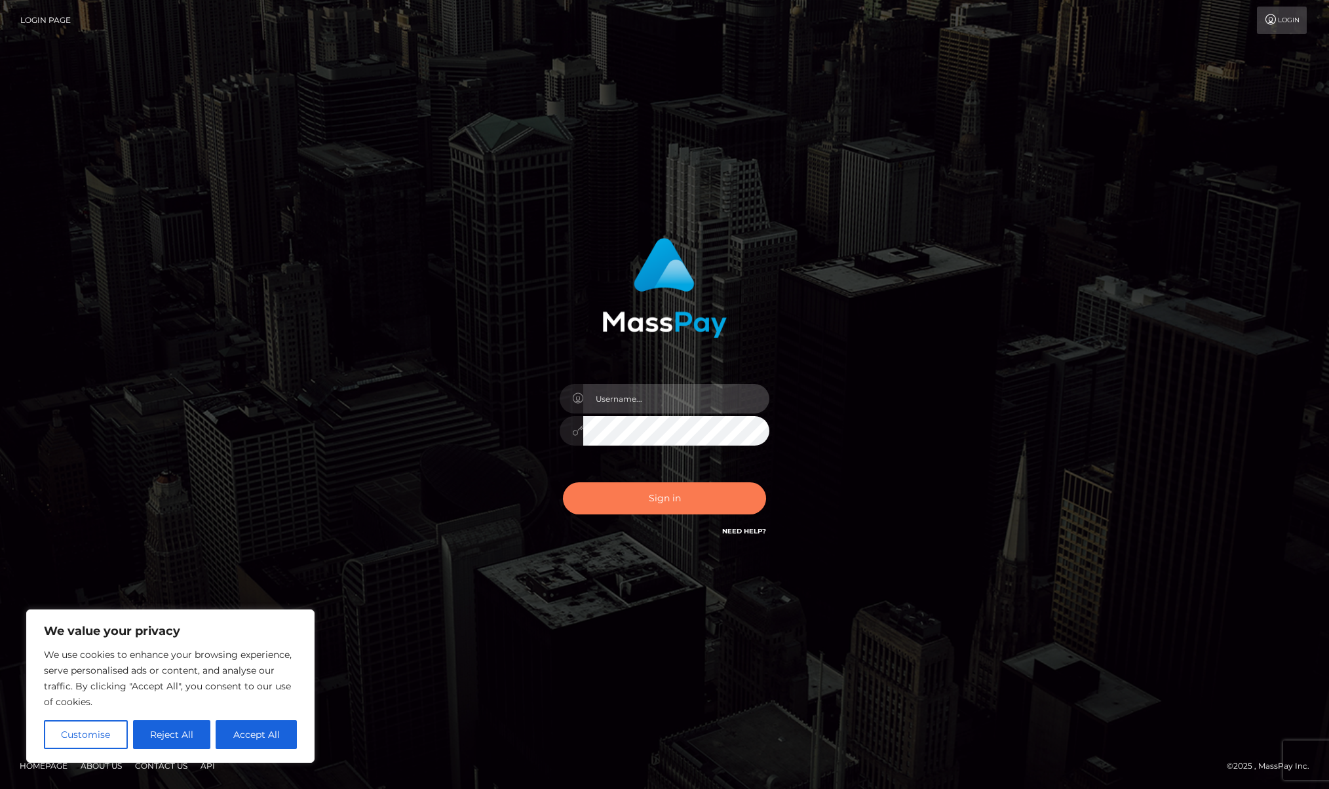
type input "[PERSON_NAME]"
click at [662, 503] on button "Sign in" at bounding box center [664, 498] width 203 height 32
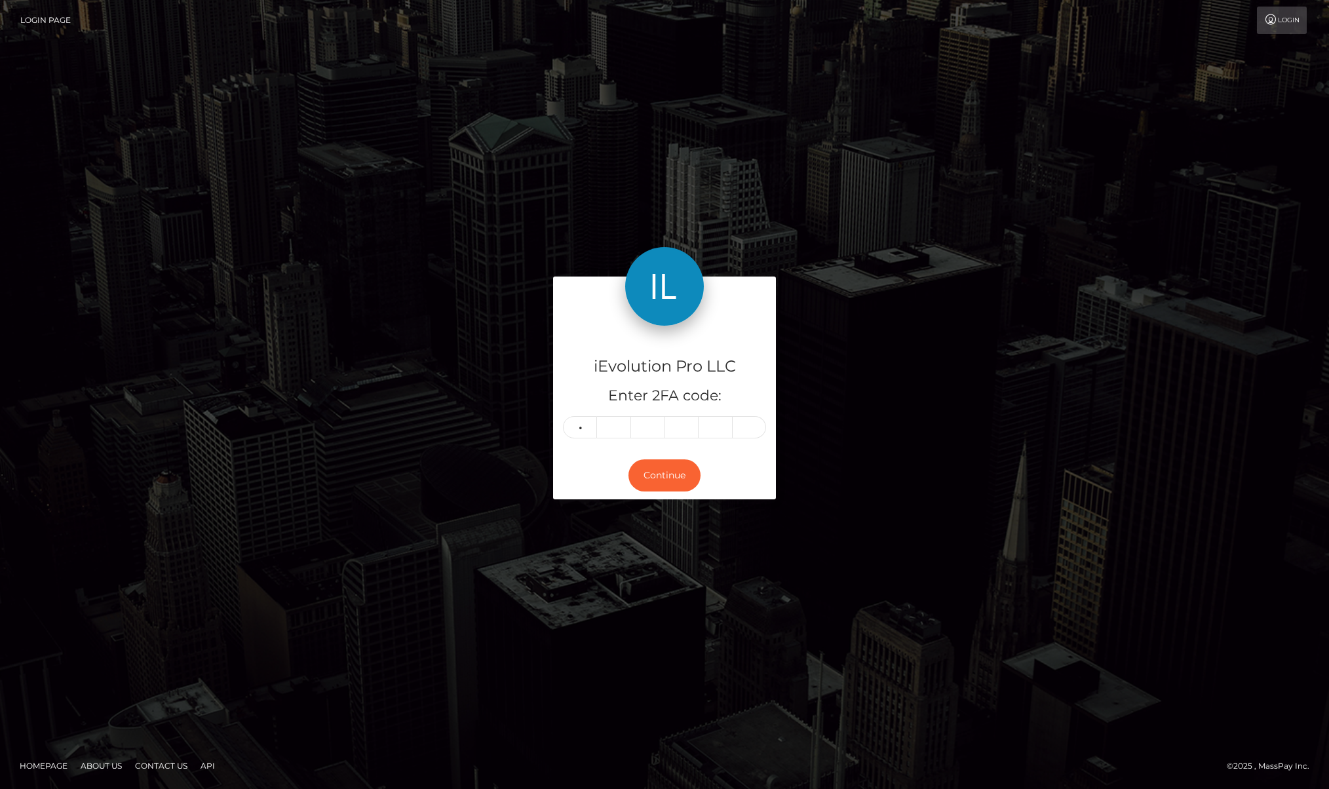
type input "5"
type input "7"
type input "0"
type input "6"
type input "2"
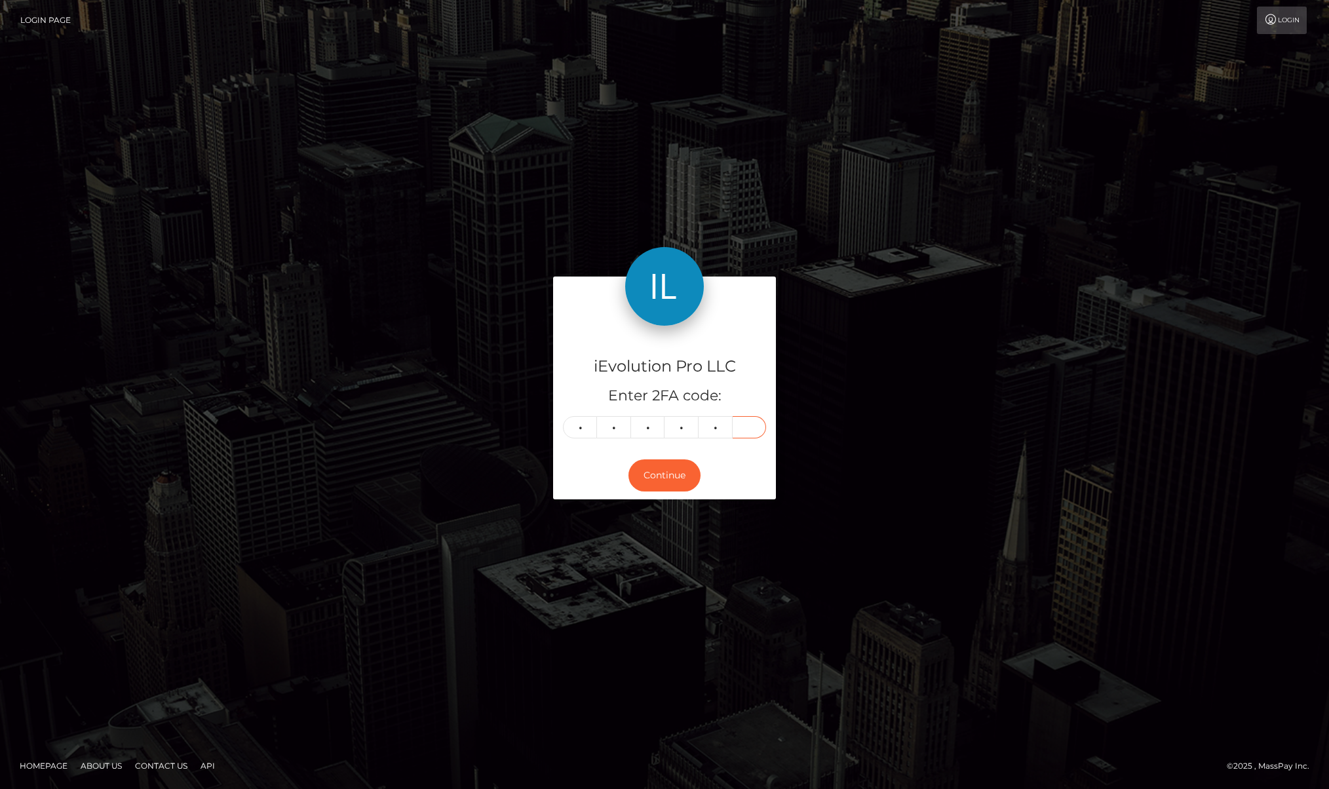
type input "0"
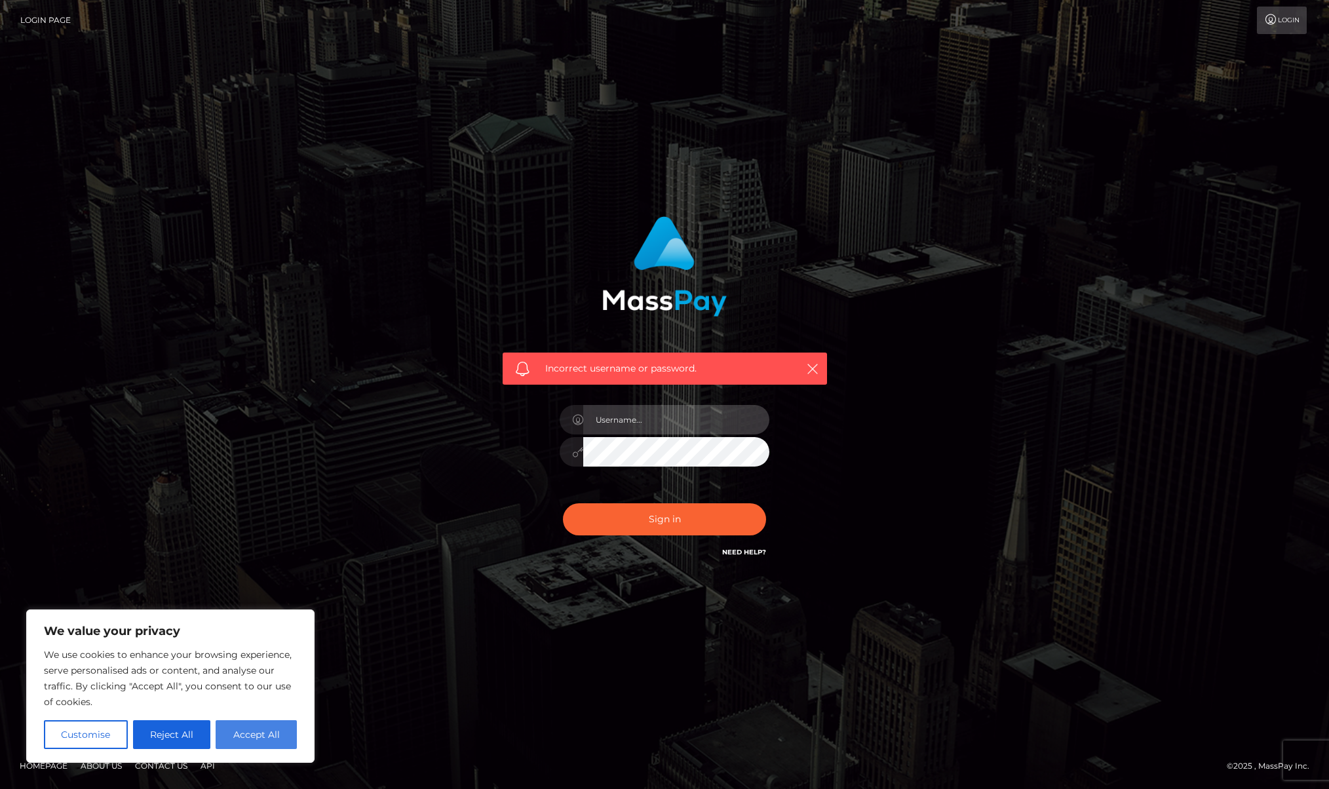
type input "[PERSON_NAME]"
click at [262, 732] on button "Accept All" at bounding box center [256, 734] width 81 height 29
checkbox input "true"
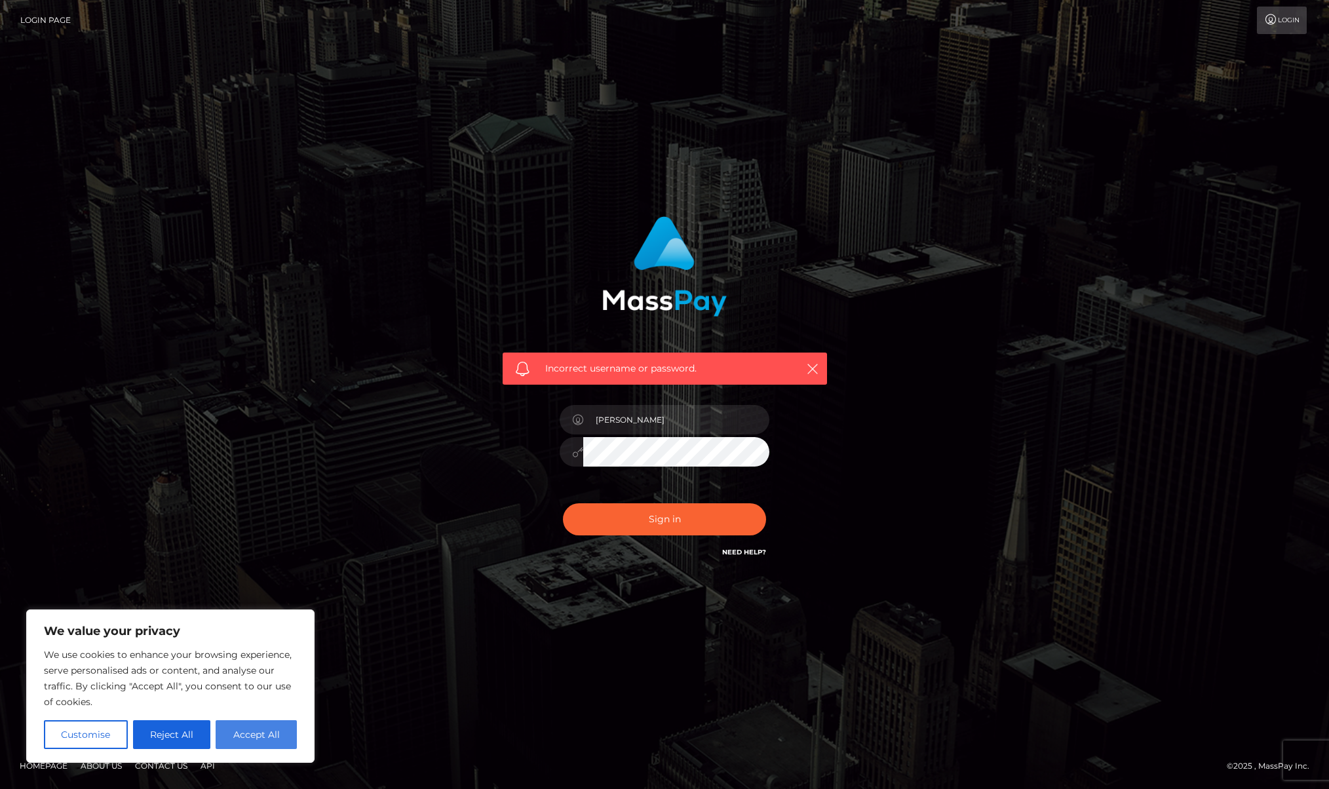
checkbox input "true"
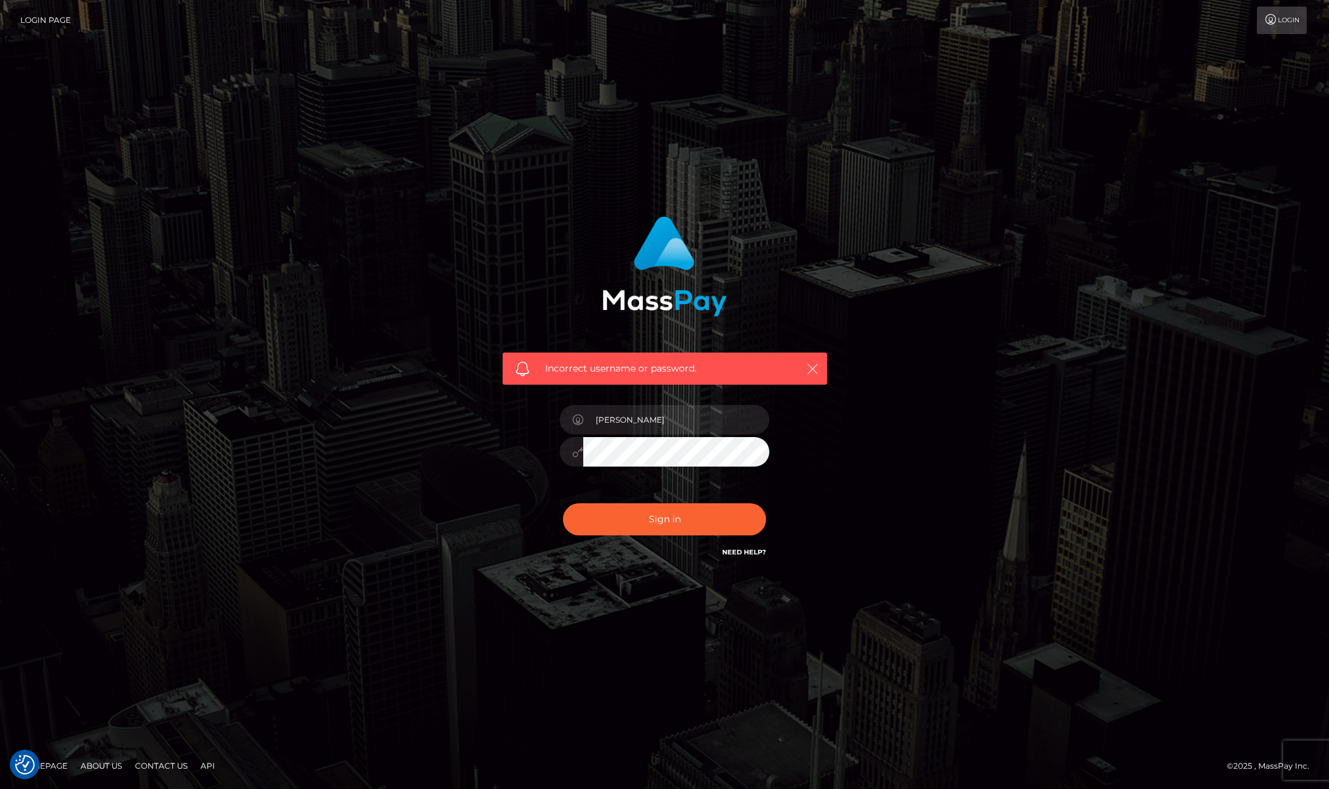
click at [817, 374] on icon "button" at bounding box center [812, 368] width 13 height 13
click at [815, 366] on icon "button" at bounding box center [812, 368] width 13 height 13
click at [809, 377] on div "Incorrect username or password." at bounding box center [665, 369] width 324 height 33
click at [811, 364] on icon "button" at bounding box center [812, 368] width 13 height 13
click at [813, 372] on icon "button" at bounding box center [812, 368] width 13 height 13
